Goal: Information Seeking & Learning: Learn about a topic

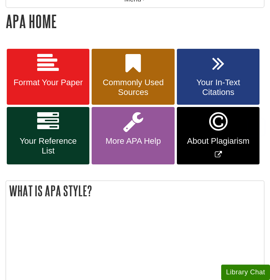
scroll to position [127, 0]
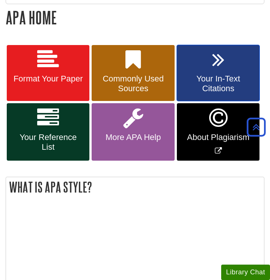
click at [216, 77] on span "Your In-Text Citations" at bounding box center [217, 84] width 71 height 20
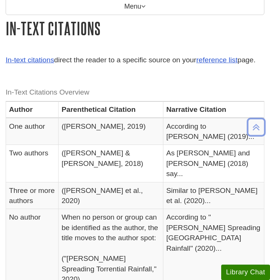
scroll to position [117, 0]
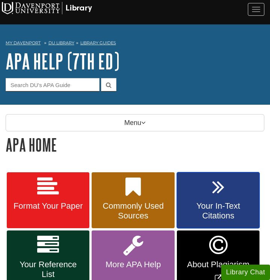
click at [208, 195] on link "Your In-Text Citations" at bounding box center [218, 200] width 83 height 56
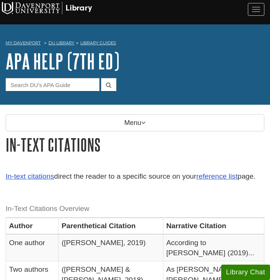
scroll to position [3, 0]
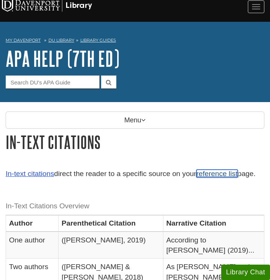
click at [211, 173] on link "reference list" at bounding box center [216, 174] width 41 height 8
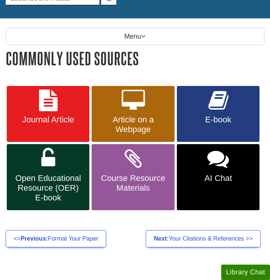
scroll to position [89, 0]
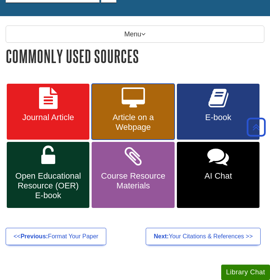
click at [153, 118] on span "Article on a Webpage" at bounding box center [132, 123] width 71 height 20
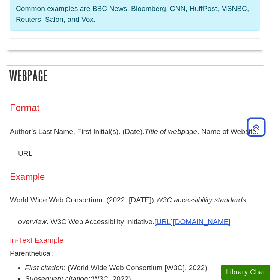
scroll to position [387, 0]
